Goal: Task Accomplishment & Management: Manage account settings

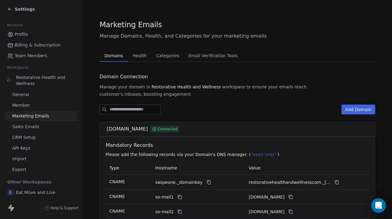
scroll to position [80, 0]
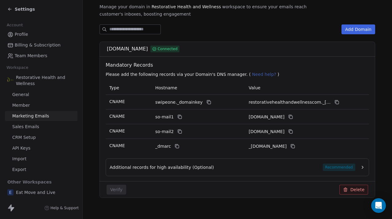
scroll to position [89, 0]
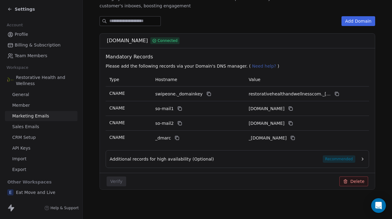
click at [293, 69] on p "Please add the following records via your Domain's DNS manager. ( Need help? )" at bounding box center [239, 66] width 266 height 6
click at [252, 68] on span "Need help?" at bounding box center [264, 66] width 24 height 5
click at [93, 74] on section "Marketing Emails Manage Domains, Health, and Categories for your marketing emai…" at bounding box center [237, 65] width 309 height 308
click at [93, 157] on section "Marketing Emails Manage Domains, Health, and Categories for your marketing emai…" at bounding box center [237, 65] width 309 height 308
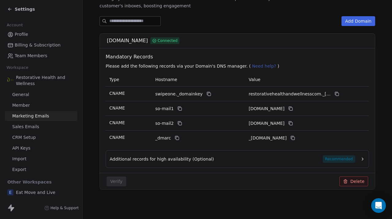
click at [96, 44] on section "Marketing Emails Manage Domains, Health, and Categories for your marketing emai…" at bounding box center [237, 65] width 309 height 308
click at [91, 33] on section "Marketing Emails Manage Domains, Health, and Categories for your marketing emai…" at bounding box center [237, 65] width 309 height 308
click at [43, 195] on span "Eat Move and Live" at bounding box center [36, 193] width 40 height 6
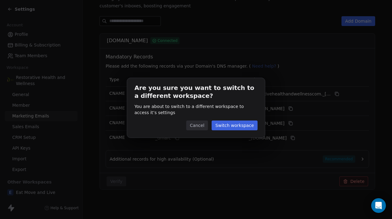
scroll to position [89, 0]
click at [236, 127] on button "Switch workspace" at bounding box center [235, 126] width 46 height 10
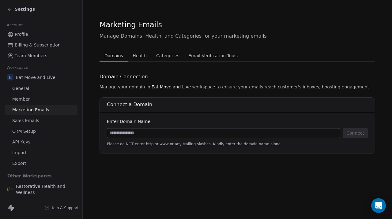
click at [184, 134] on input at bounding box center [223, 133] width 233 height 9
click at [121, 134] on input at bounding box center [223, 133] width 233 height 9
type input "**********"
click at [356, 136] on button "Connect" at bounding box center [355, 133] width 25 height 10
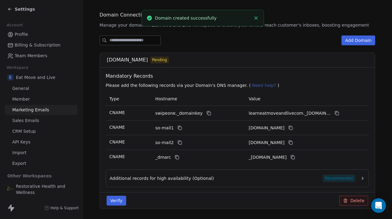
scroll to position [70, 0]
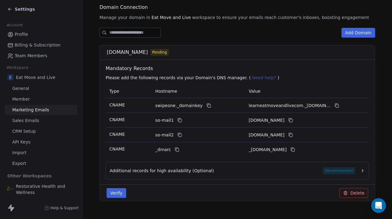
click at [118, 195] on button "Verify" at bounding box center [117, 193] width 20 height 10
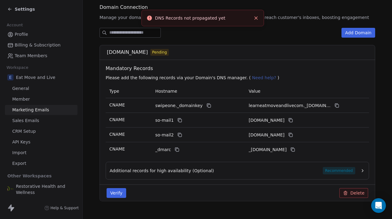
click at [148, 194] on div "Verify Delete" at bounding box center [237, 193] width 269 height 10
click at [282, 45] on div "Add Domain [DOMAIN_NAME] Pending Mandatory Records Please add the following rec…" at bounding box center [238, 119] width 276 height 183
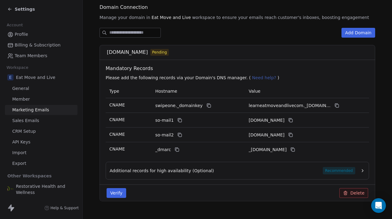
click at [112, 195] on button "Verify" at bounding box center [117, 193] width 20 height 10
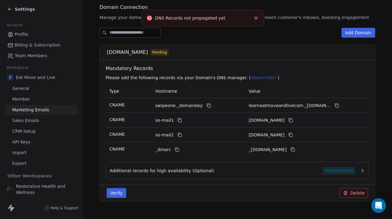
click at [164, 184] on div "[DOMAIN_NAME] Pending Mandatory Records Please add the following records via yo…" at bounding box center [238, 123] width 276 height 157
